Goal: Check status: Check status

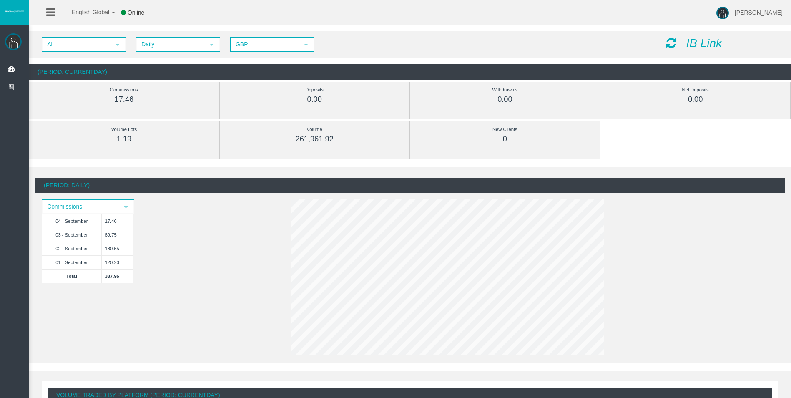
click at [673, 46] on icon at bounding box center [671, 43] width 10 height 12
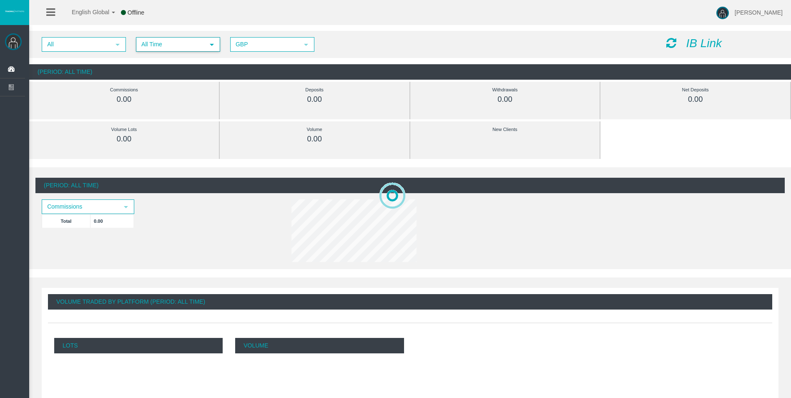
click at [180, 38] on span "All Time select" at bounding box center [177, 45] width 83 height 14
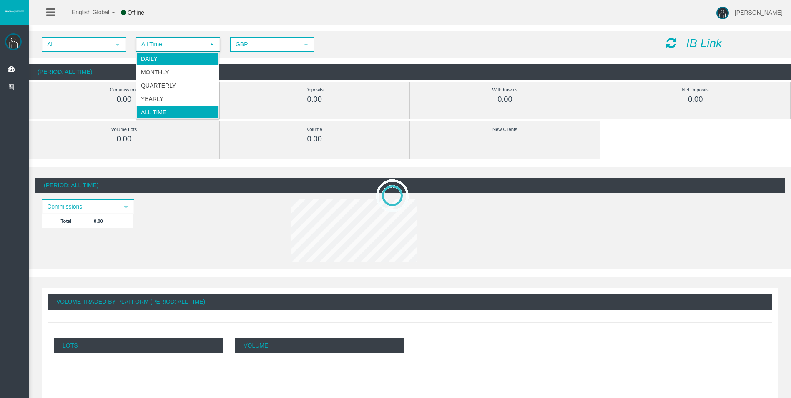
click at [185, 60] on li "Daily" at bounding box center [177, 58] width 83 height 13
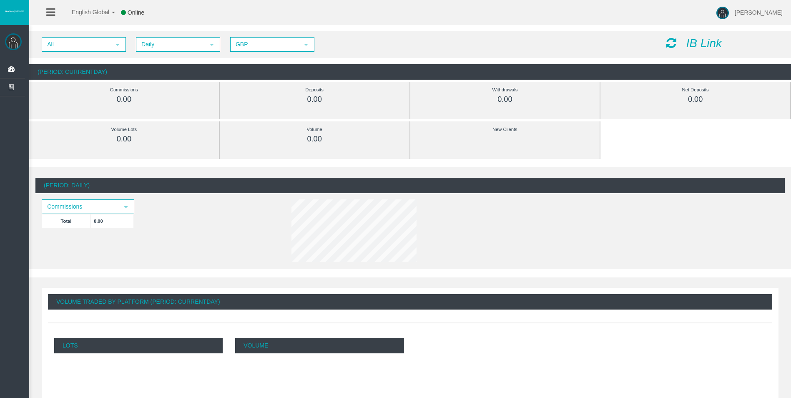
drag, startPoint x: 679, startPoint y: 44, endPoint x: 672, endPoint y: 44, distance: 6.7
click at [679, 44] on div "IB Link" at bounding box center [722, 43] width 125 height 13
click at [672, 44] on icon at bounding box center [671, 43] width 10 height 12
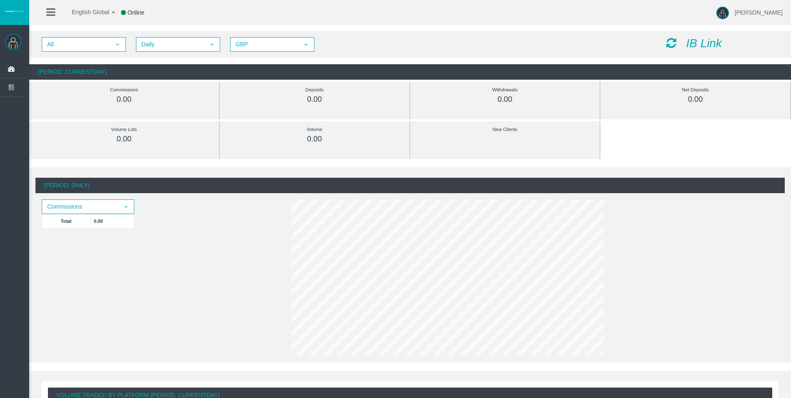
click at [665, 44] on div "IB Link" at bounding box center [722, 43] width 125 height 13
